Goal: Task Accomplishment & Management: Complete application form

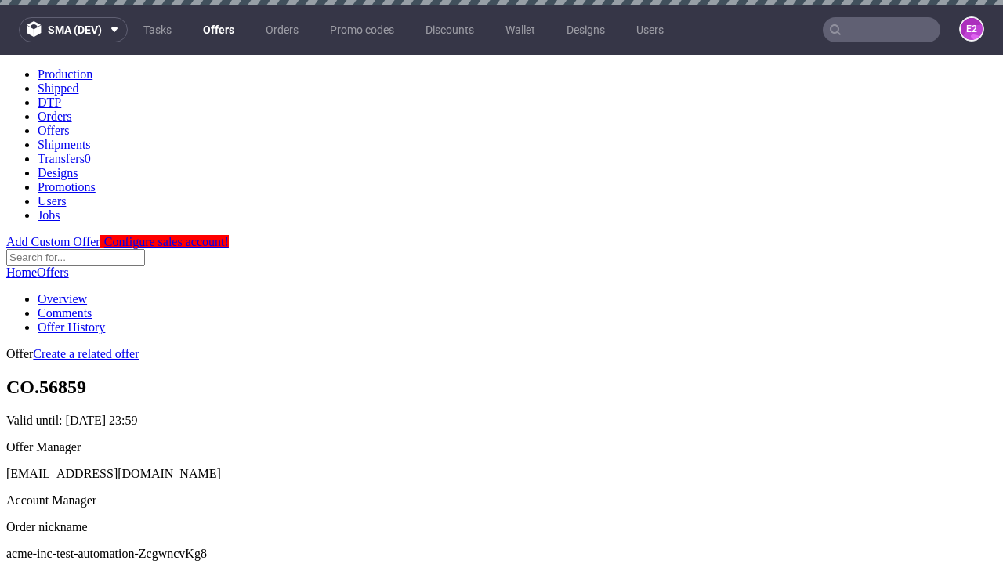
scroll to position [5, 0]
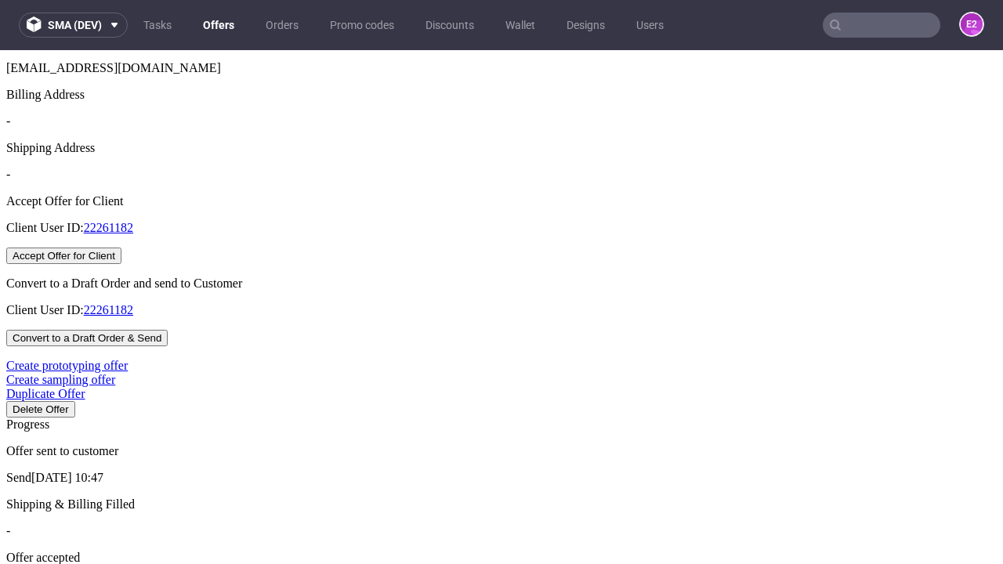
click at [121, 264] on button "Accept Offer for Client" at bounding box center [63, 256] width 115 height 16
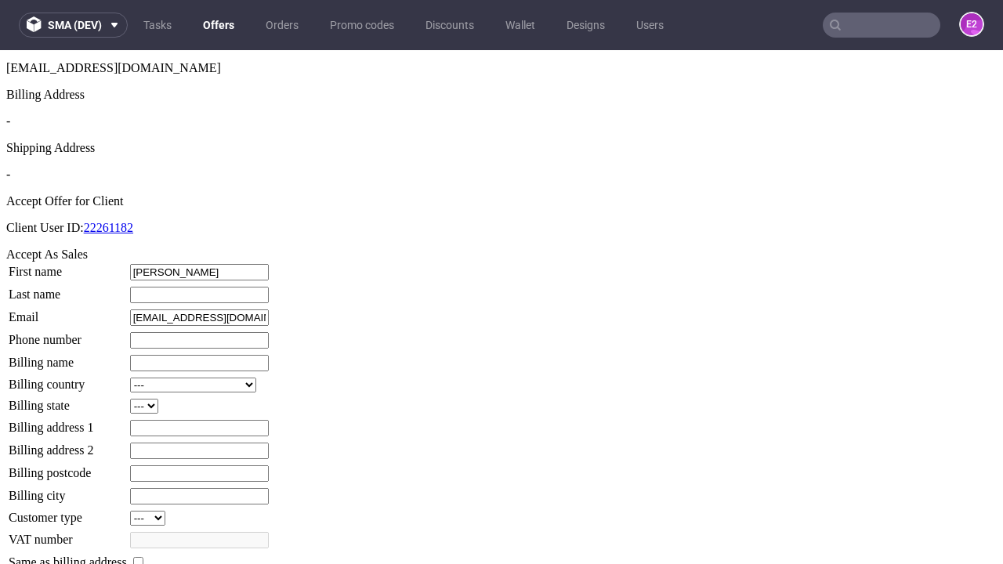
type input "[PERSON_NAME]"
type input "1509813888"
type input "Juliet44"
select select "13"
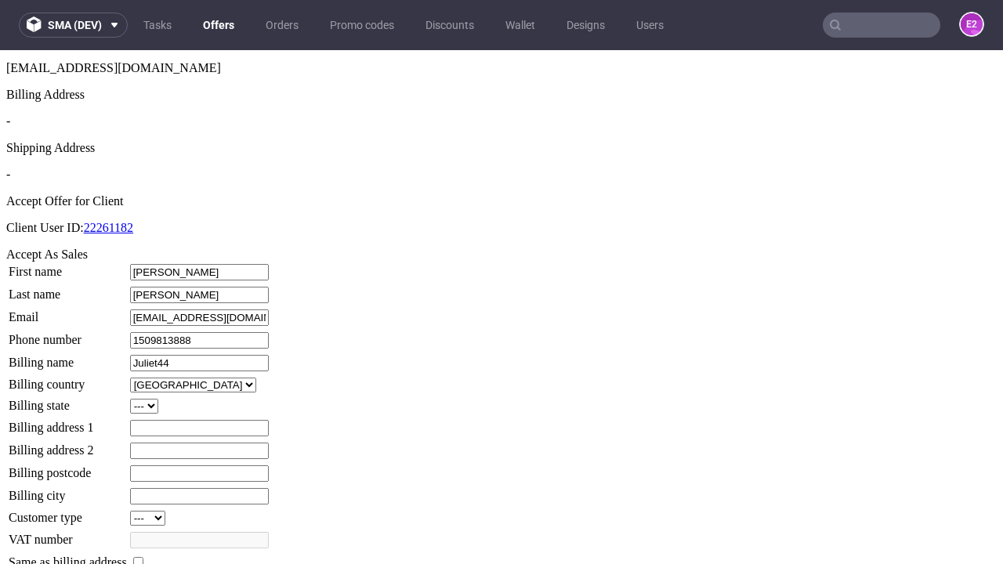
type input "Juliet44"
type input "[STREET_ADDRESS][PERSON_NAME]"
select select "132"
type input "[STREET_ADDRESS][PERSON_NAME]"
type input "GN6 5KM"
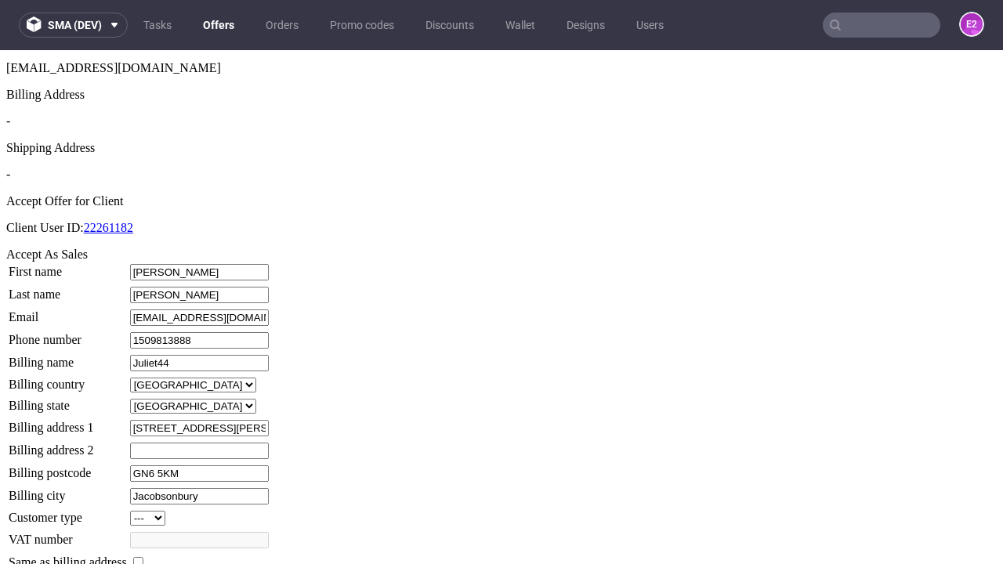
type input "Jacobsonbury"
click at [143, 557] on input "checkbox" at bounding box center [138, 562] width 10 height 10
checkbox input "true"
type input "Juliet44"
select select "13"
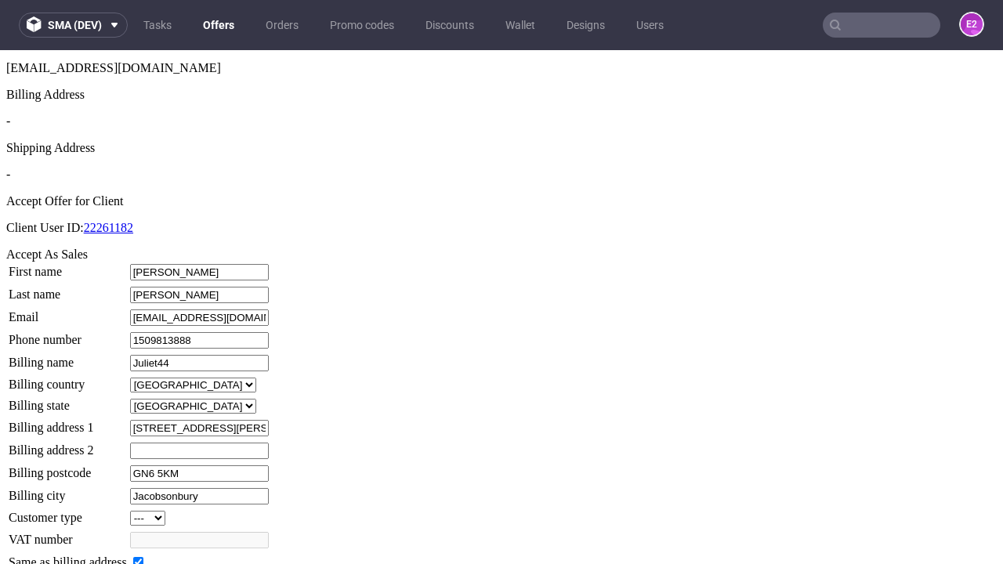
type input "[STREET_ADDRESS][PERSON_NAME]"
type input "GN6 5KM"
type input "Jacobsonbury"
select select "132"
